Goal: Navigation & Orientation: Find specific page/section

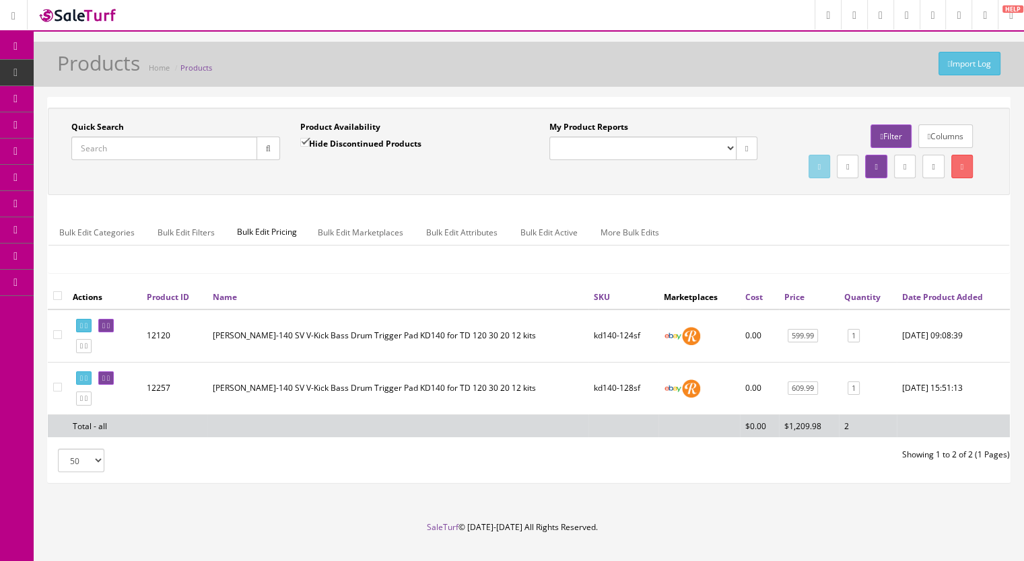
click at [102, 70] on span "Products" at bounding box center [103, 72] width 33 height 11
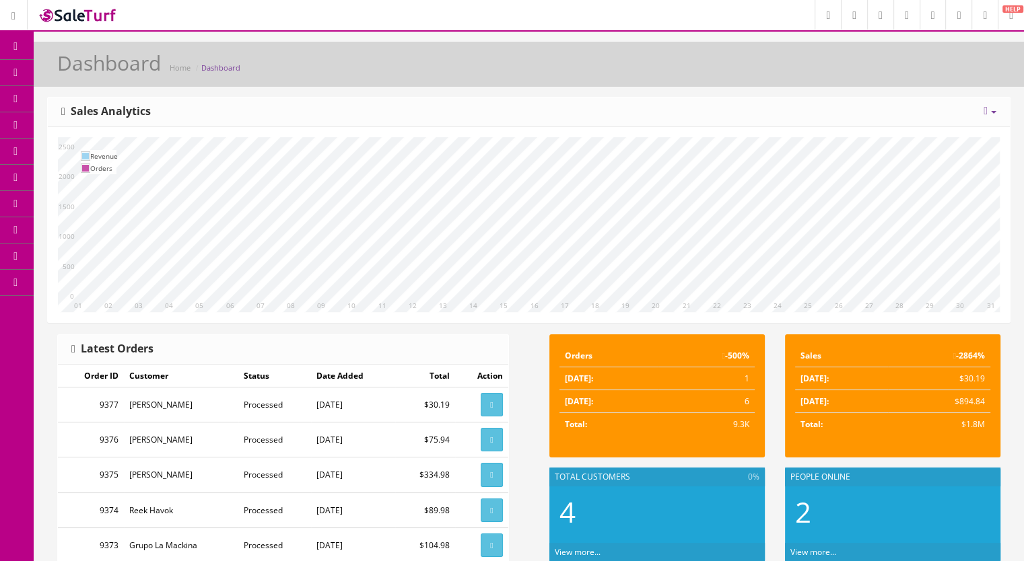
click at [77, 71] on icon at bounding box center [71, 72] width 14 height 11
